Goal: Manage account settings

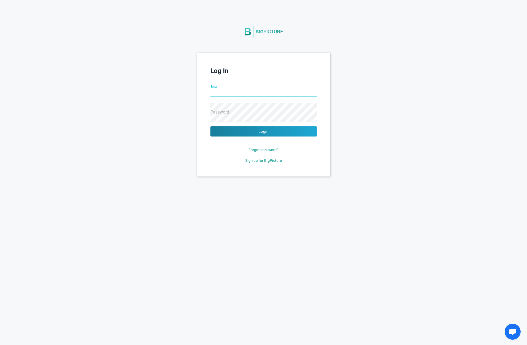
click at [269, 93] on input "Email" at bounding box center [264, 93] width 106 height 19
type input "[PERSON_NAME][EMAIL_ADDRESS][DOMAIN_NAME]"
click at [211, 126] on button "Login" at bounding box center [264, 131] width 106 height 10
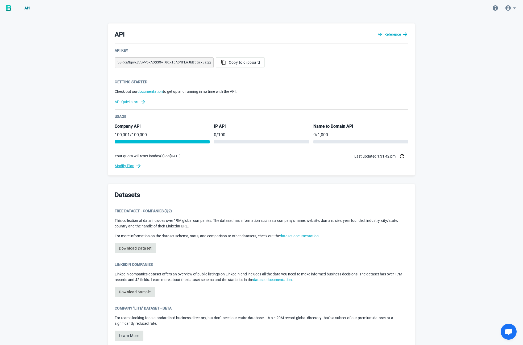
click at [130, 166] on link "Modify Plan" at bounding box center [262, 165] width 294 height 6
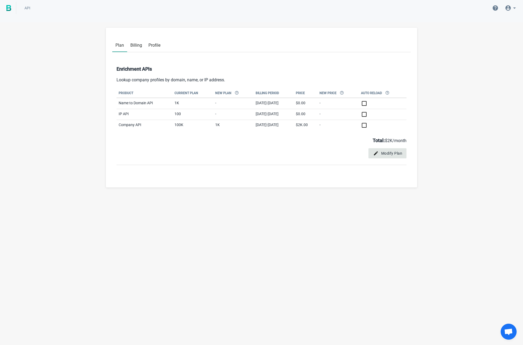
click at [386, 154] on span "Modify Plan" at bounding box center [388, 152] width 30 height 5
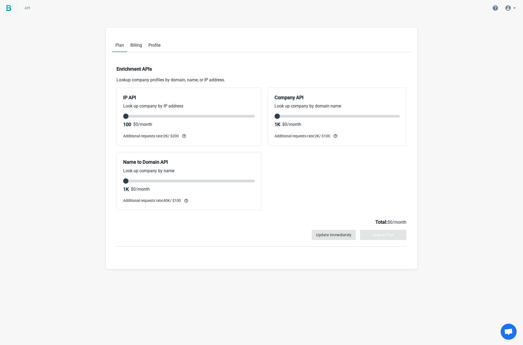
click at [509, 8] on icon at bounding box center [508, 8] width 6 height 6
click at [497, 39] on div "Logout [PERSON_NAME][EMAIL_ADDRESS][DOMAIN_NAME]" at bounding box center [519, 40] width 77 height 13
